Goal: Transaction & Acquisition: Purchase product/service

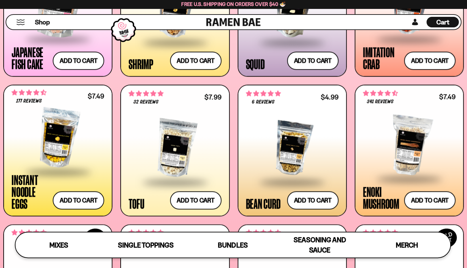
scroll to position [668, 0]
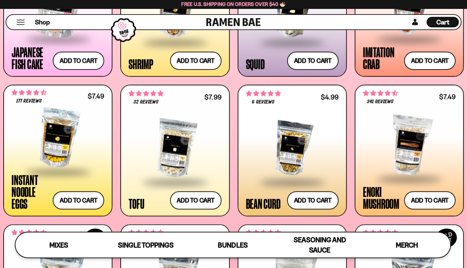
click at [446, 23] on span "Cart" at bounding box center [442, 22] width 13 height 8
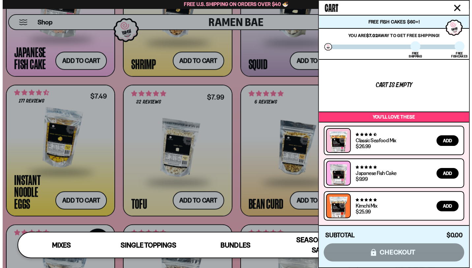
scroll to position [671, 0]
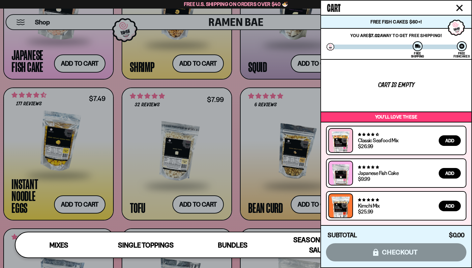
click at [192, 208] on div at bounding box center [236, 134] width 472 height 268
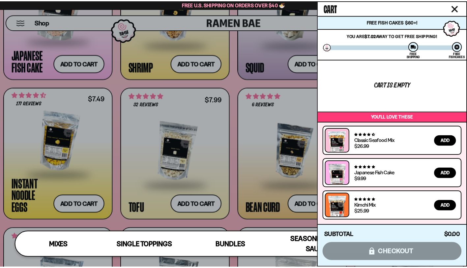
scroll to position [667, 0]
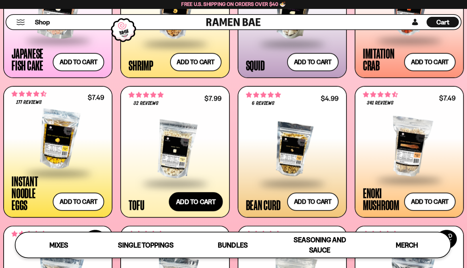
click at [207, 199] on button "Add to cart Add ― Regular price $7.99 Regular price Sale price $7.99 Unit price…" at bounding box center [196, 201] width 54 height 19
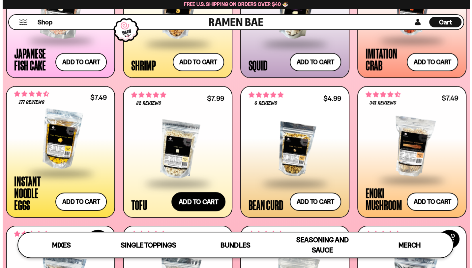
scroll to position [671, 0]
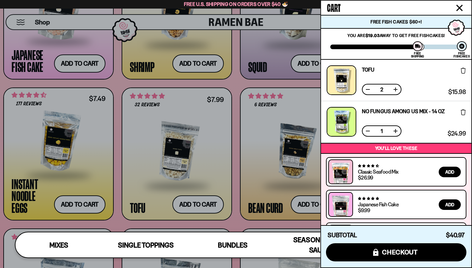
click at [367, 88] on button at bounding box center [368, 89] width 7 height 7
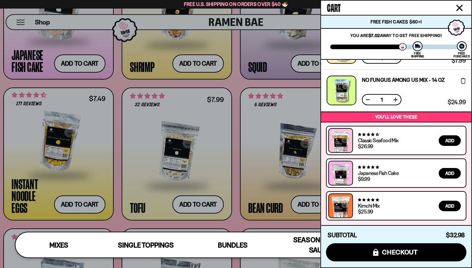
scroll to position [0, 0]
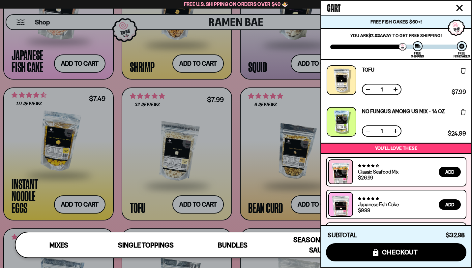
click at [366, 111] on link "No Fungus Among Us Mix - 14 OZ" at bounding box center [403, 110] width 83 height 5
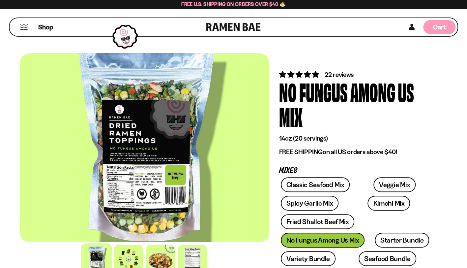
click at [436, 29] on span "Cart" at bounding box center [439, 27] width 13 height 8
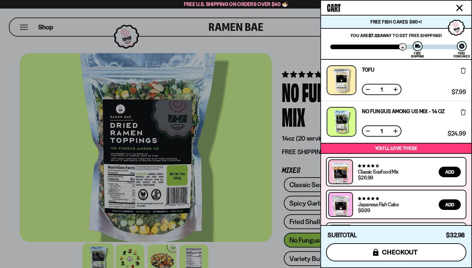
click at [392, 250] on span "checkout" at bounding box center [400, 251] width 36 height 7
